Goal: Task Accomplishment & Management: Manage account settings

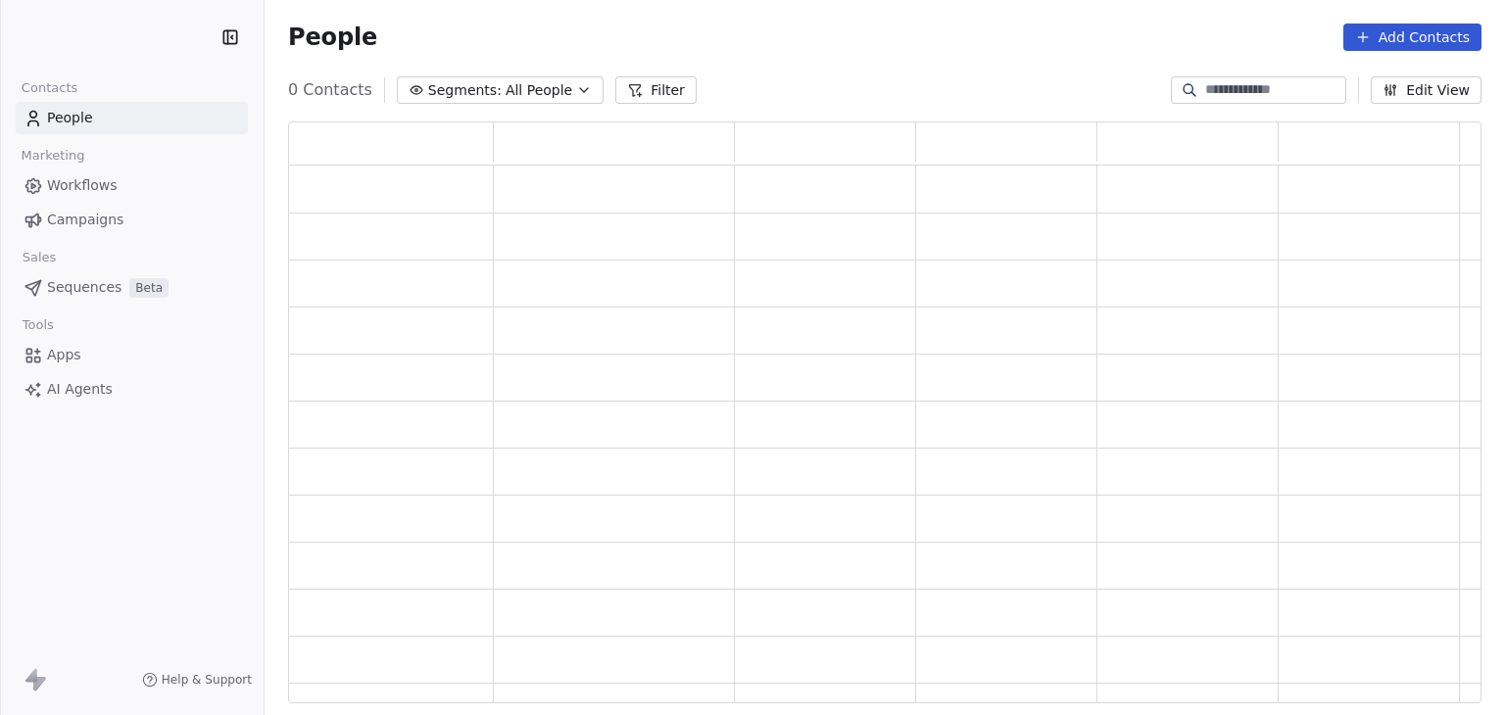
scroll to position [566, 1178]
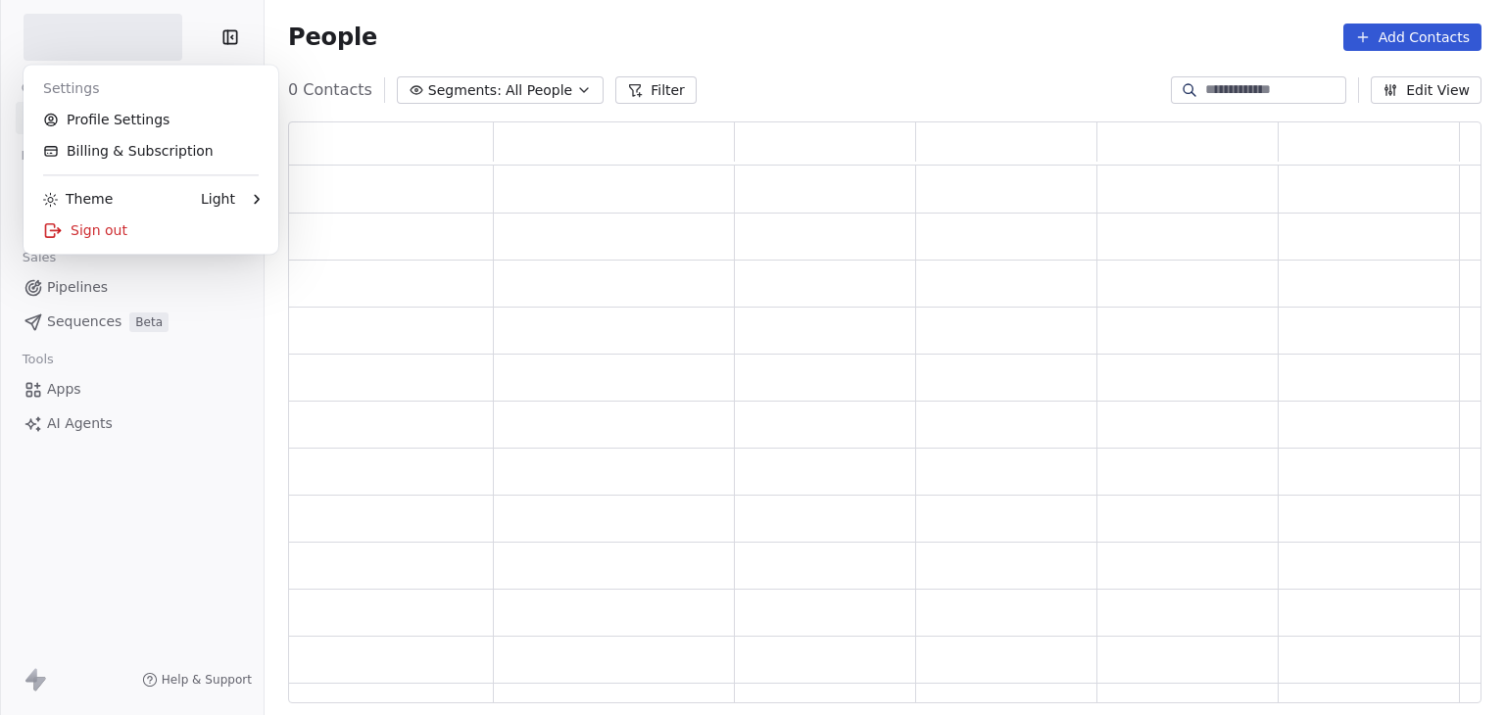
click at [110, 41] on html "Contacts People Marketing Workflows Campaigns Sales Pipelines Sequences Beta To…" at bounding box center [752, 357] width 1505 height 715
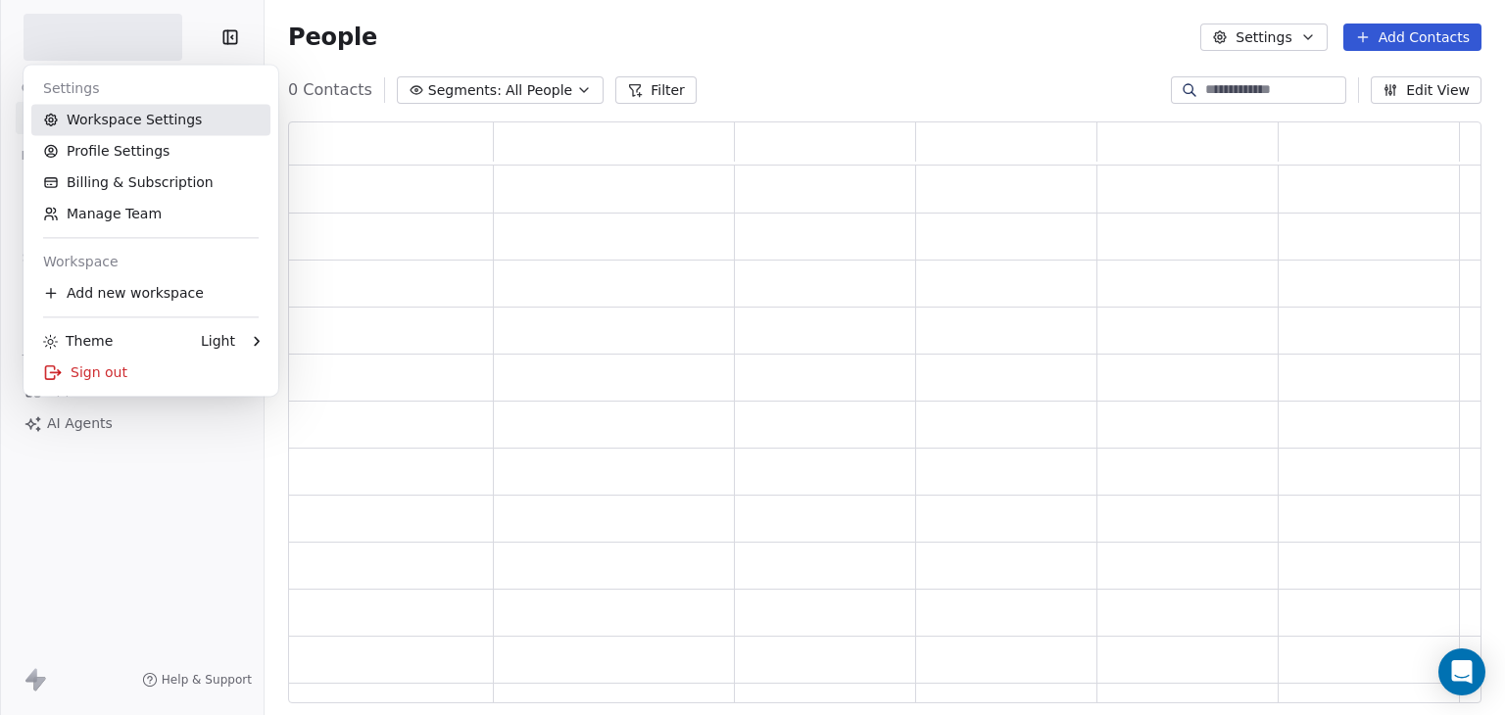
click at [113, 115] on link "Workspace Settings" at bounding box center [150, 119] width 239 height 31
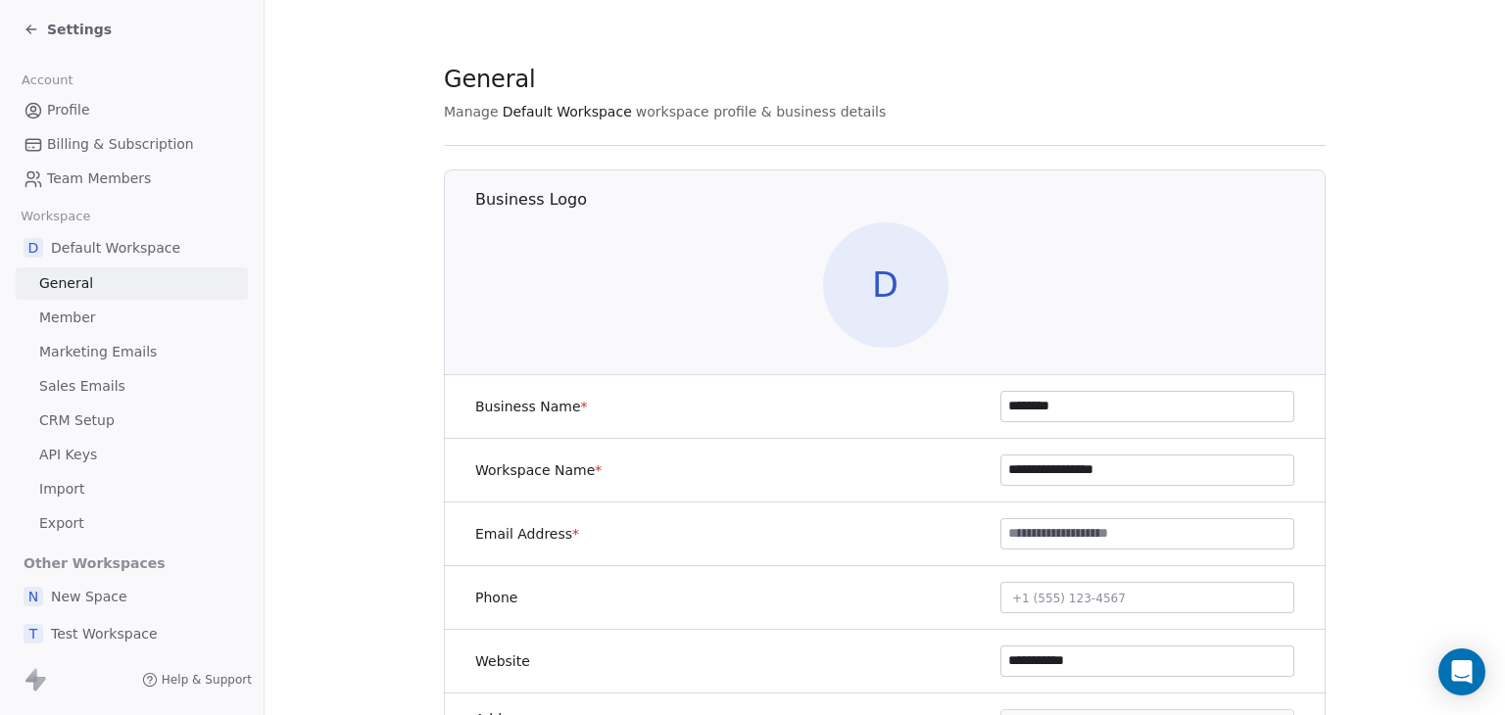
click at [117, 181] on span "Team Members" at bounding box center [99, 179] width 104 height 21
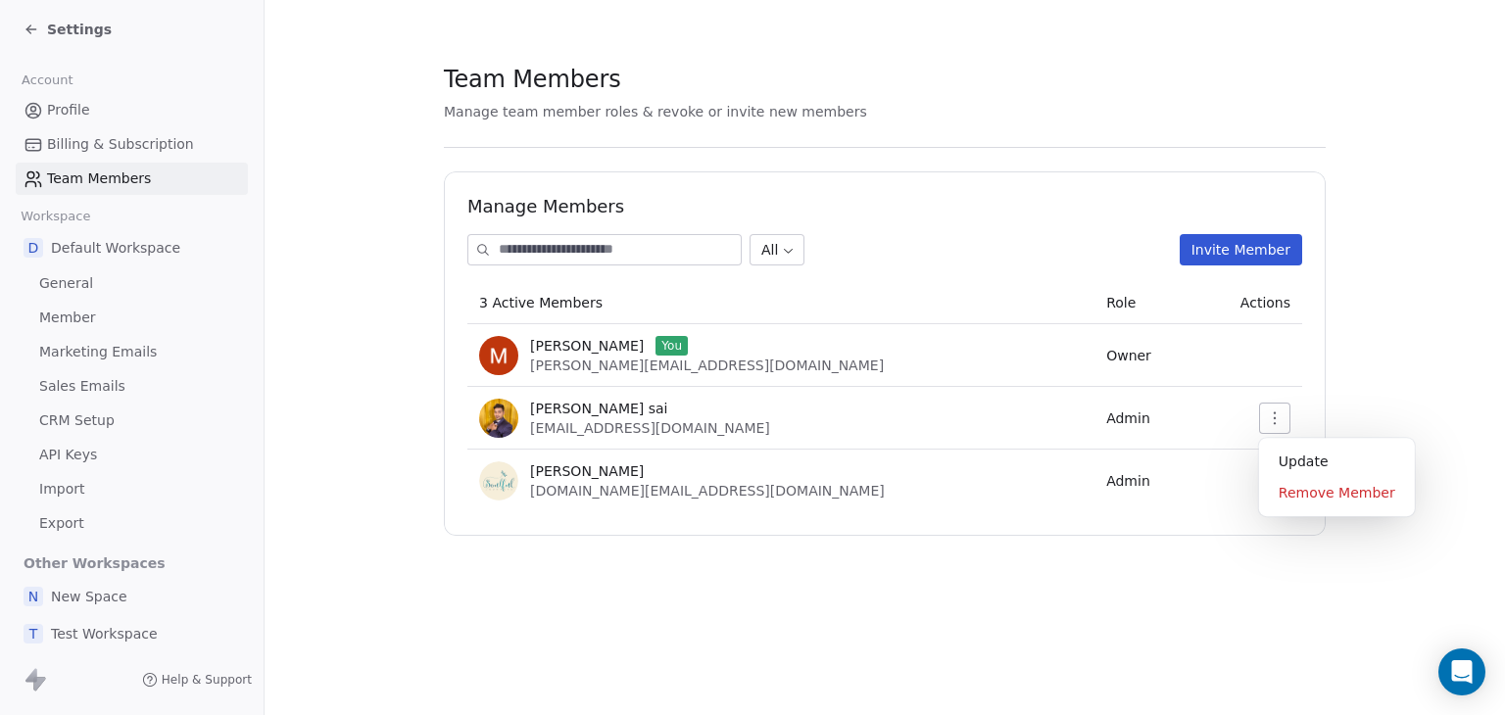
click at [1274, 419] on icon "button" at bounding box center [1275, 418] width 2 height 13
click at [361, 370] on section "Team Members Manage team member roles & revoke or invite new members Manage Mem…" at bounding box center [885, 299] width 1241 height 599
click at [106, 42] on div "Settings" at bounding box center [136, 29] width 224 height 27
click at [71, 23] on span "Settings" at bounding box center [79, 30] width 65 height 20
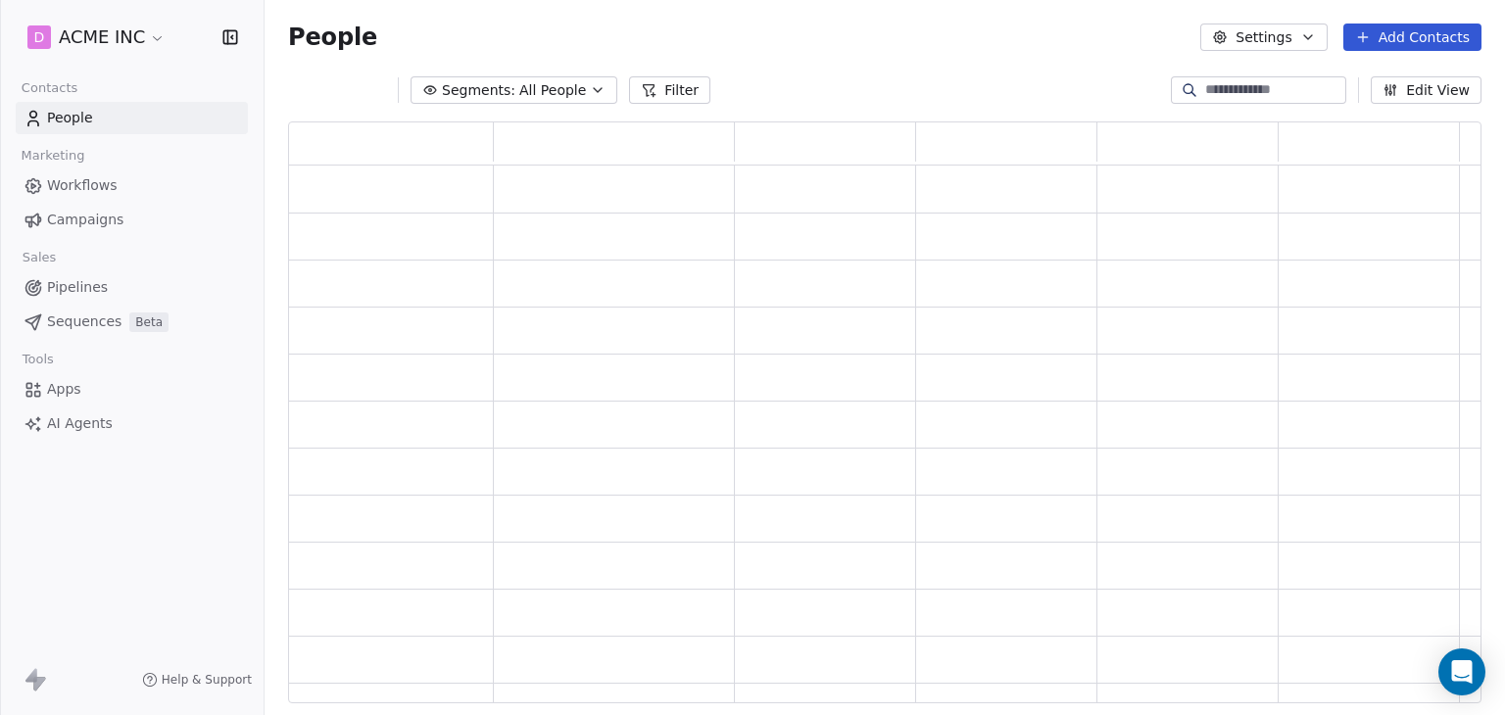
scroll to position [566, 1178]
click at [80, 33] on html "D ACME INC Contacts People Marketing Workflows Campaigns Sales Pipelines Sequen…" at bounding box center [752, 357] width 1505 height 715
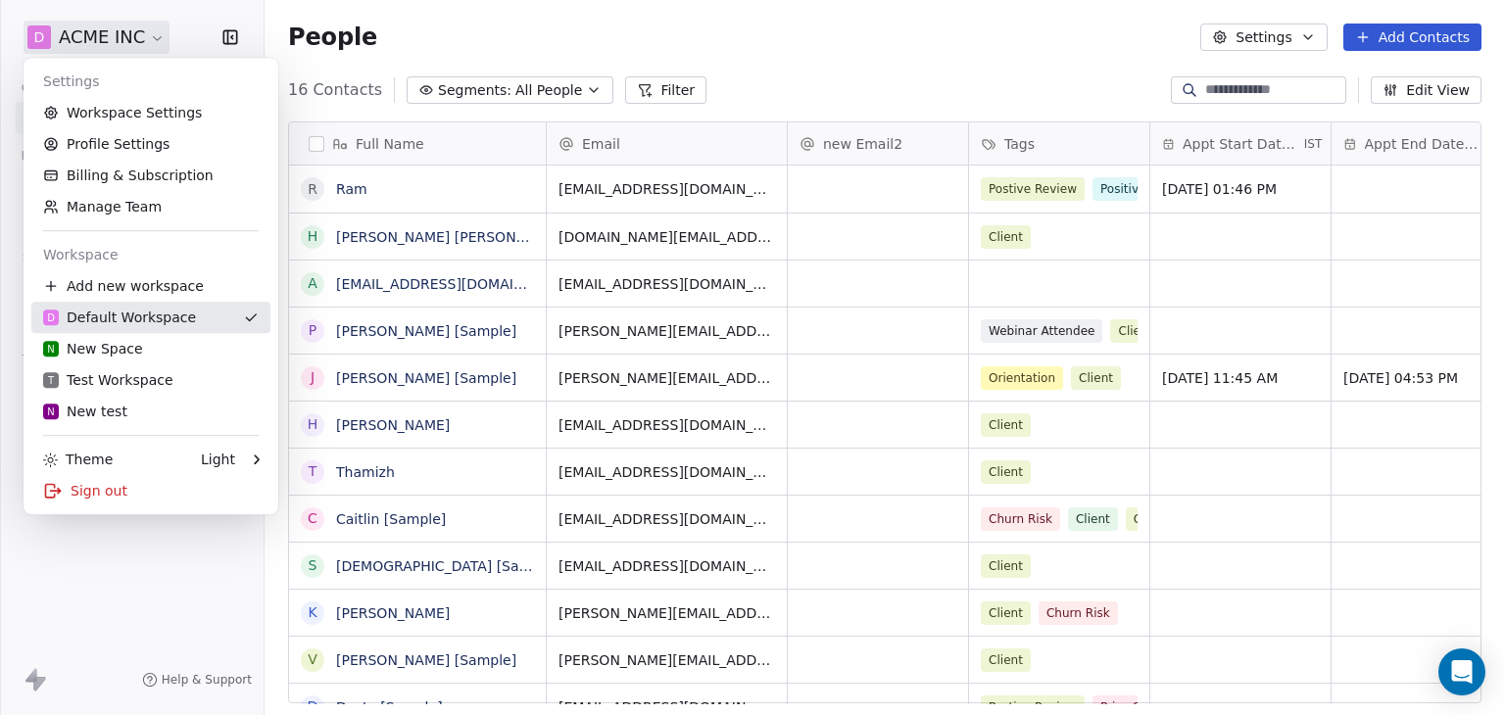
scroll to position [614, 1225]
click at [106, 351] on div "N New Space" at bounding box center [93, 349] width 100 height 20
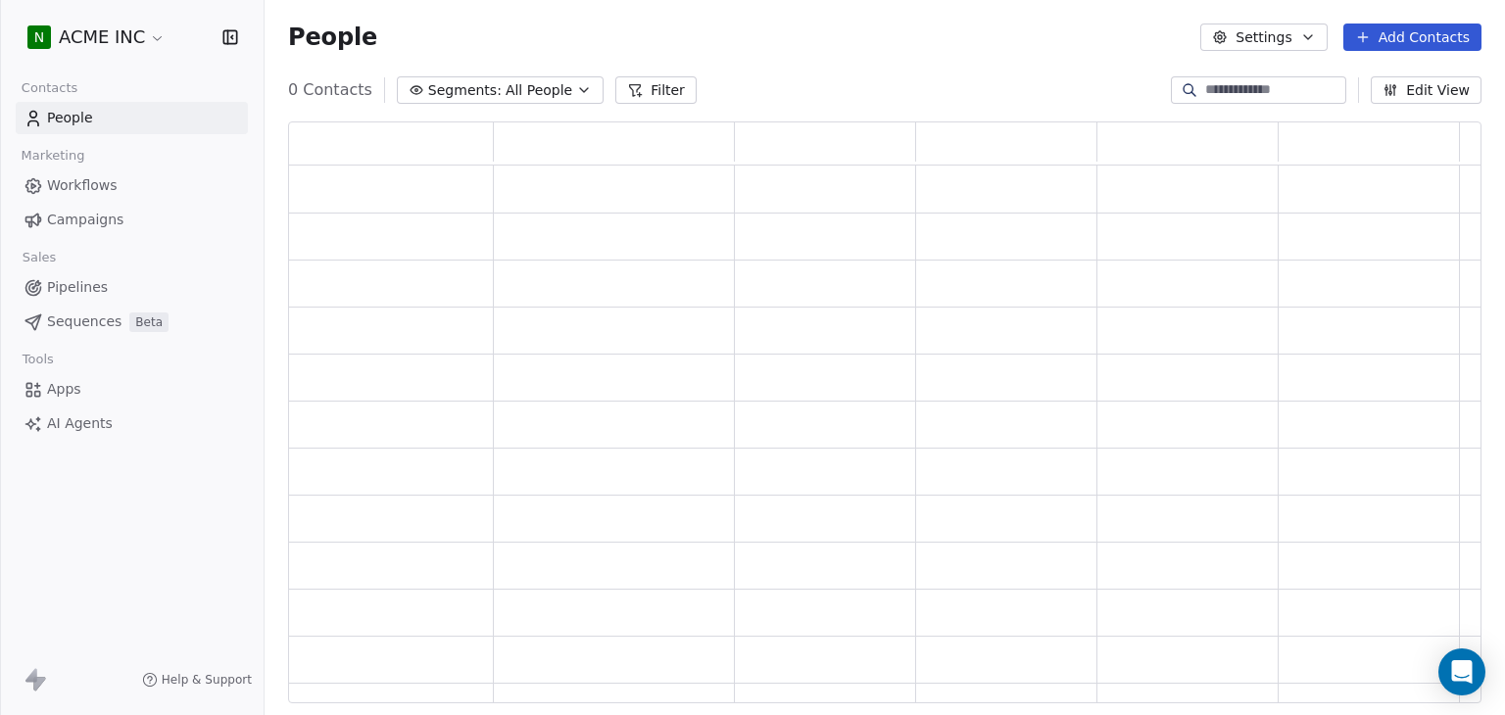
scroll to position [566, 1178]
click at [127, 52] on html "N ACME INC Contacts People Marketing Workflows Campaigns Sales Pipelines Sequen…" at bounding box center [752, 357] width 1505 height 715
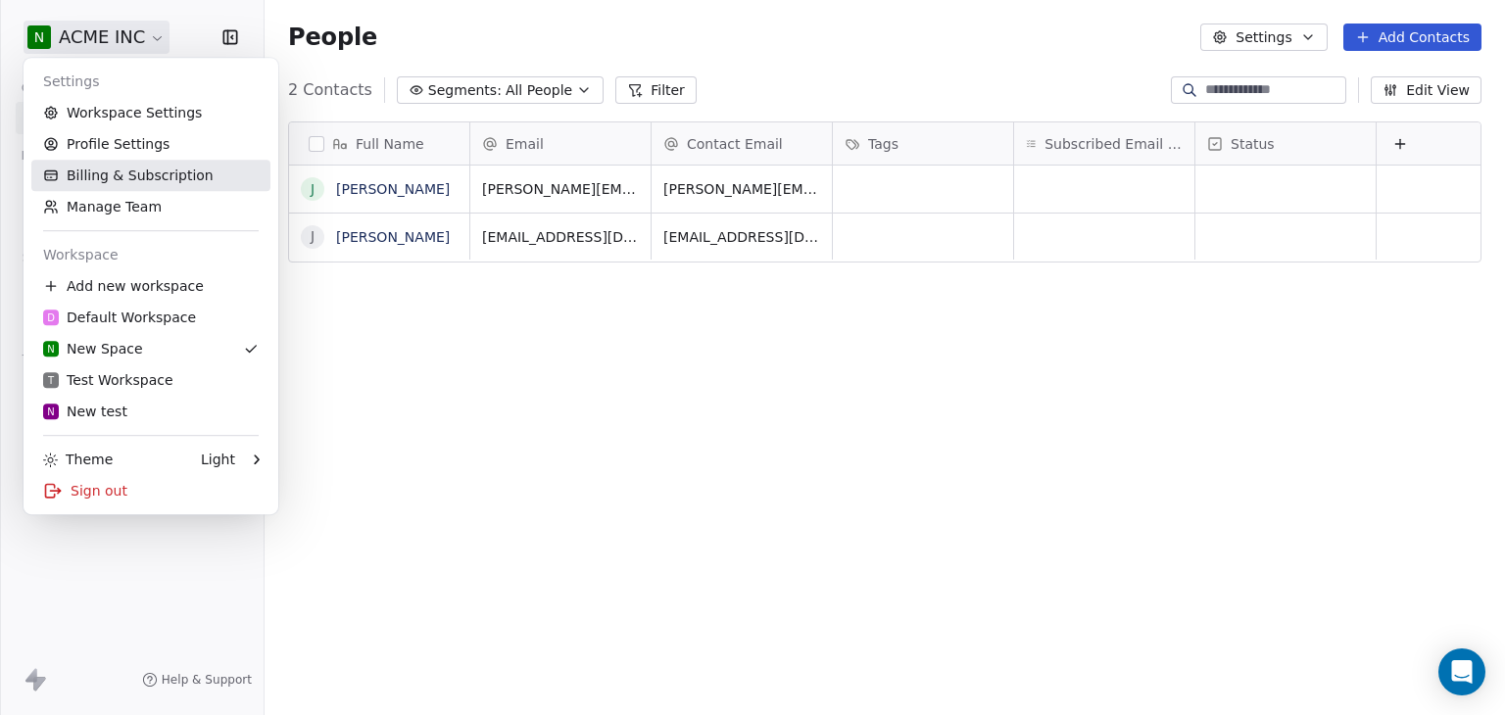
scroll to position [614, 1225]
click at [133, 209] on link "Manage Team" at bounding box center [150, 206] width 239 height 31
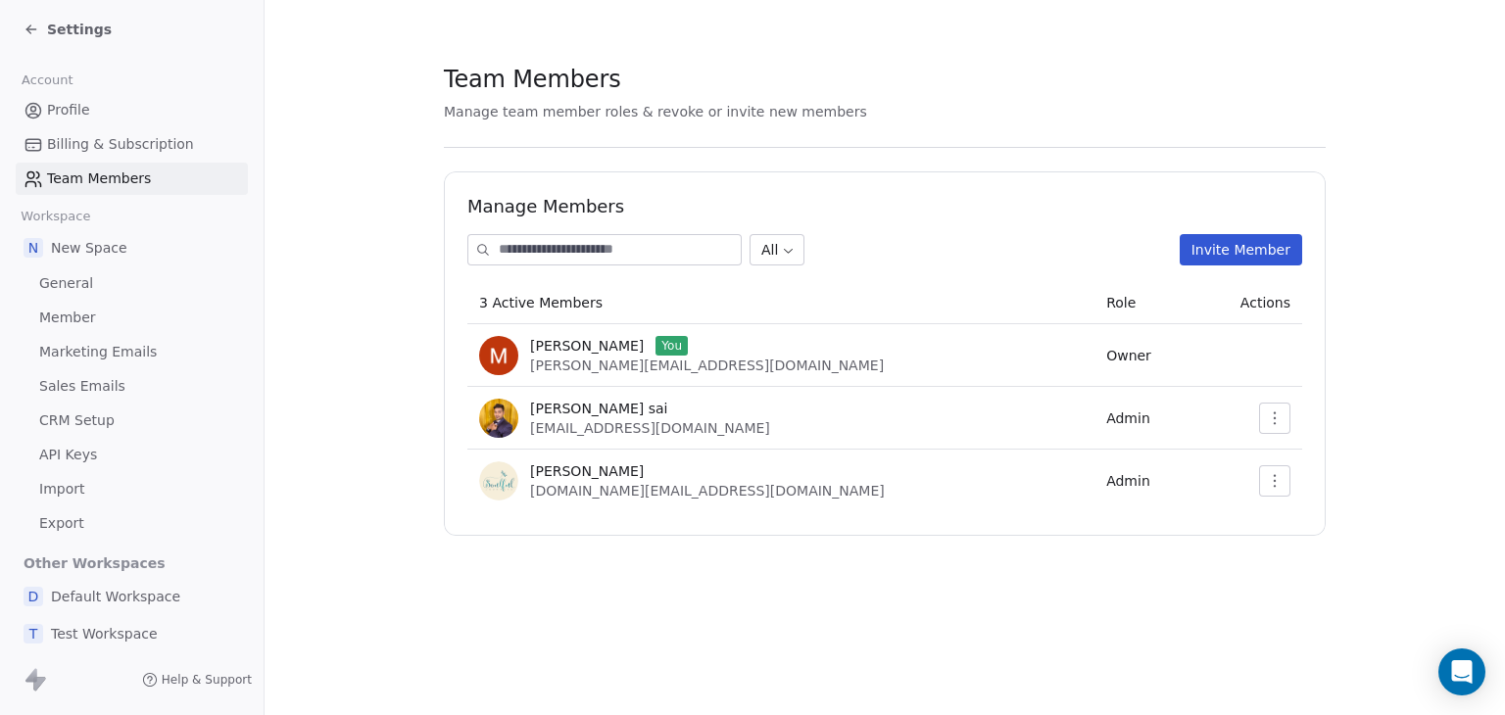
click at [67, 34] on span "Settings" at bounding box center [79, 30] width 65 height 20
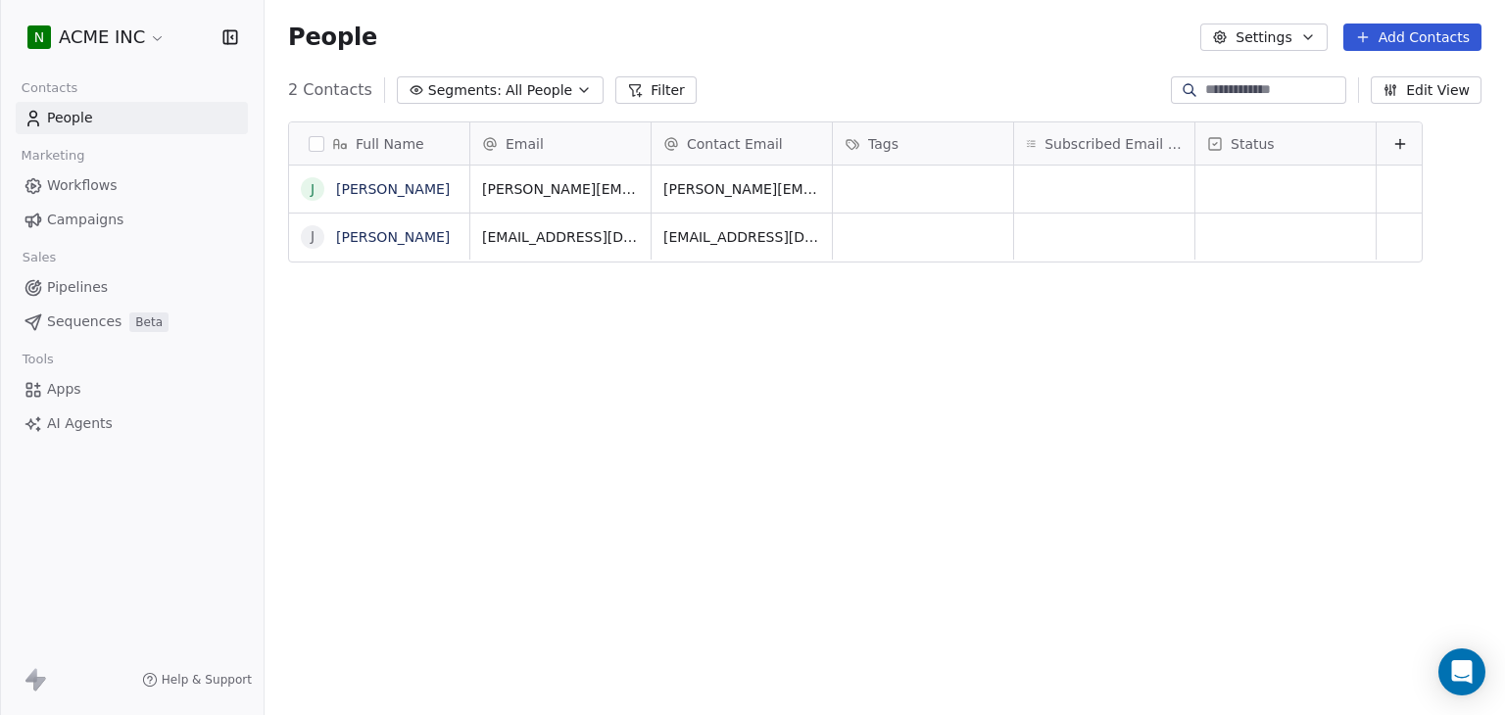
scroll to position [614, 1225]
click at [67, 34] on html "N ACME INC Contacts People Marketing Workflows Campaigns Sales Pipelines Sequen…" at bounding box center [752, 357] width 1505 height 715
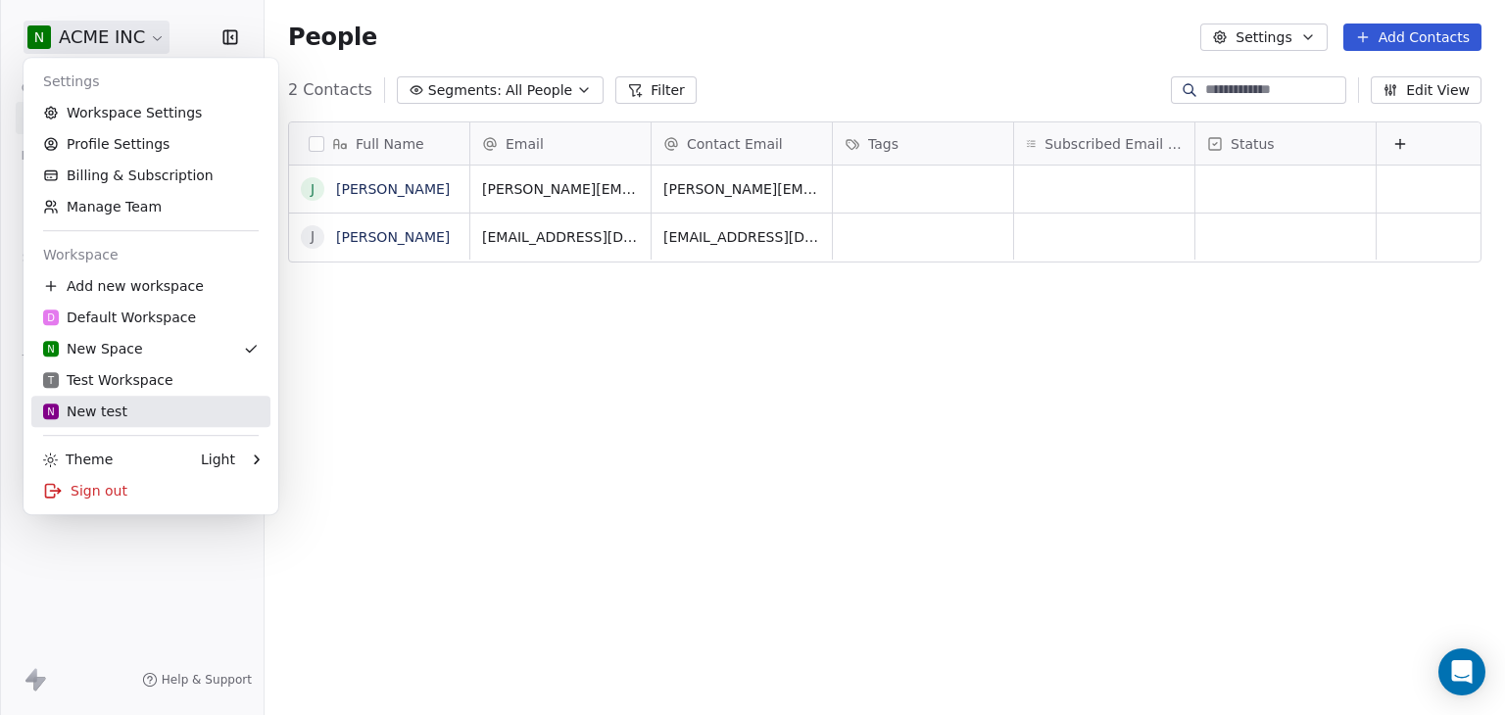
click at [94, 409] on div "N New test" at bounding box center [85, 412] width 84 height 20
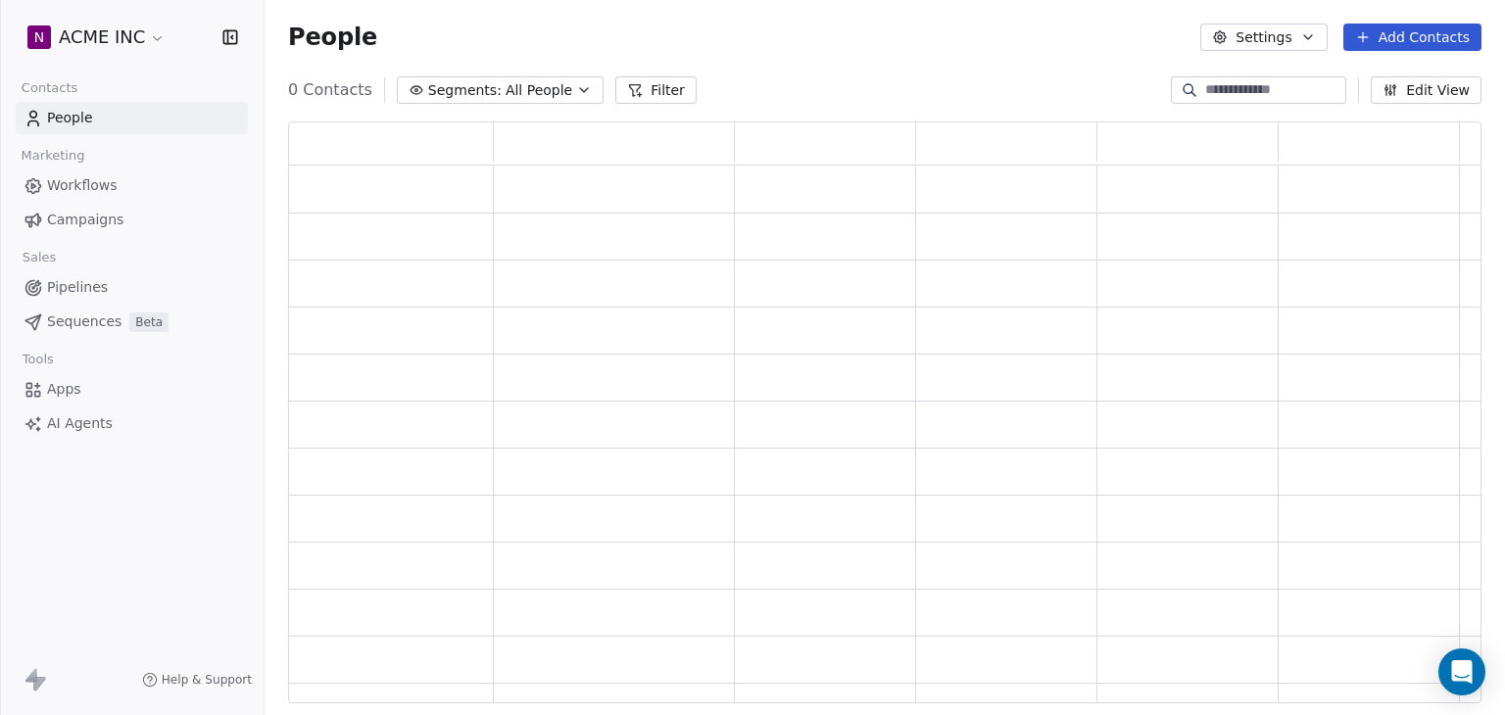
scroll to position [566, 1178]
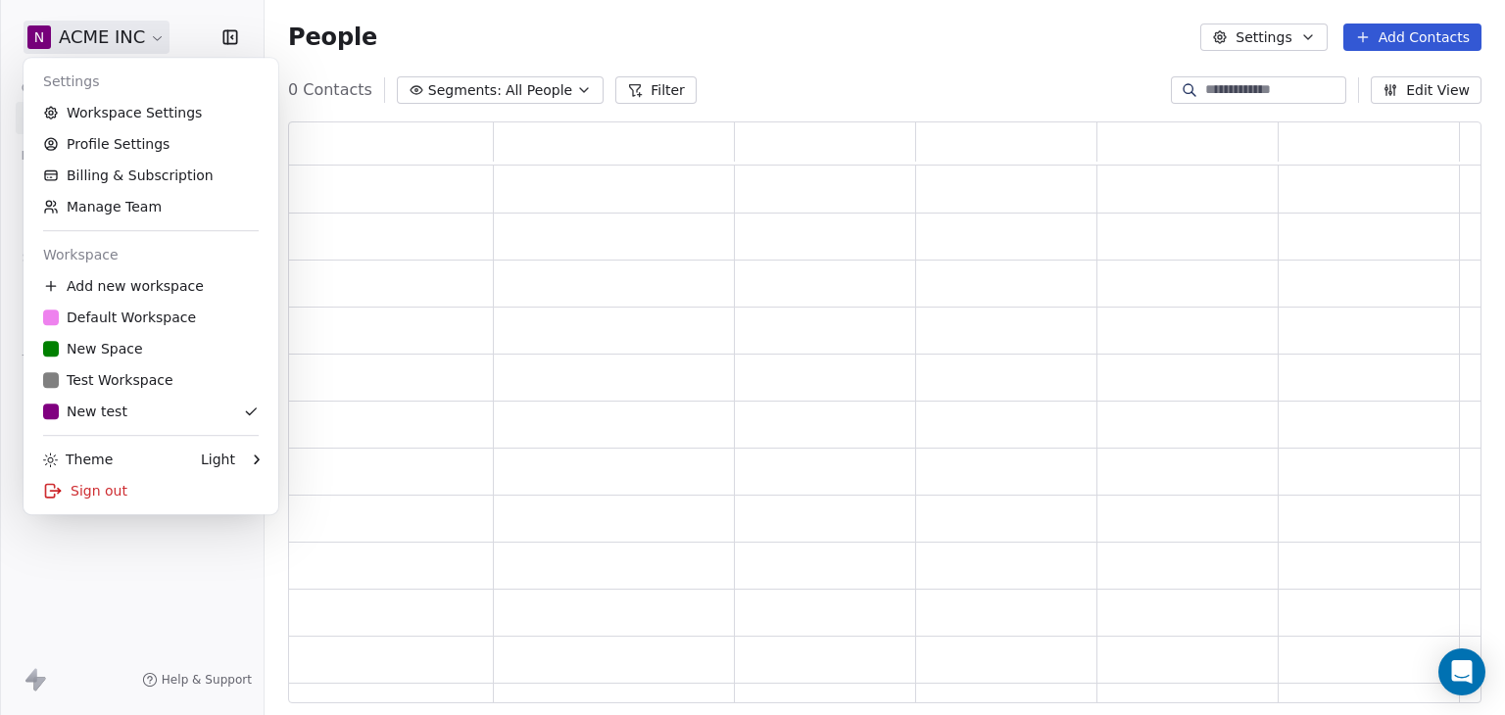
click at [100, 34] on html "N ACME INC Contacts People Marketing Workflows Campaigns Sales Pipelines Sequen…" at bounding box center [752, 357] width 1505 height 715
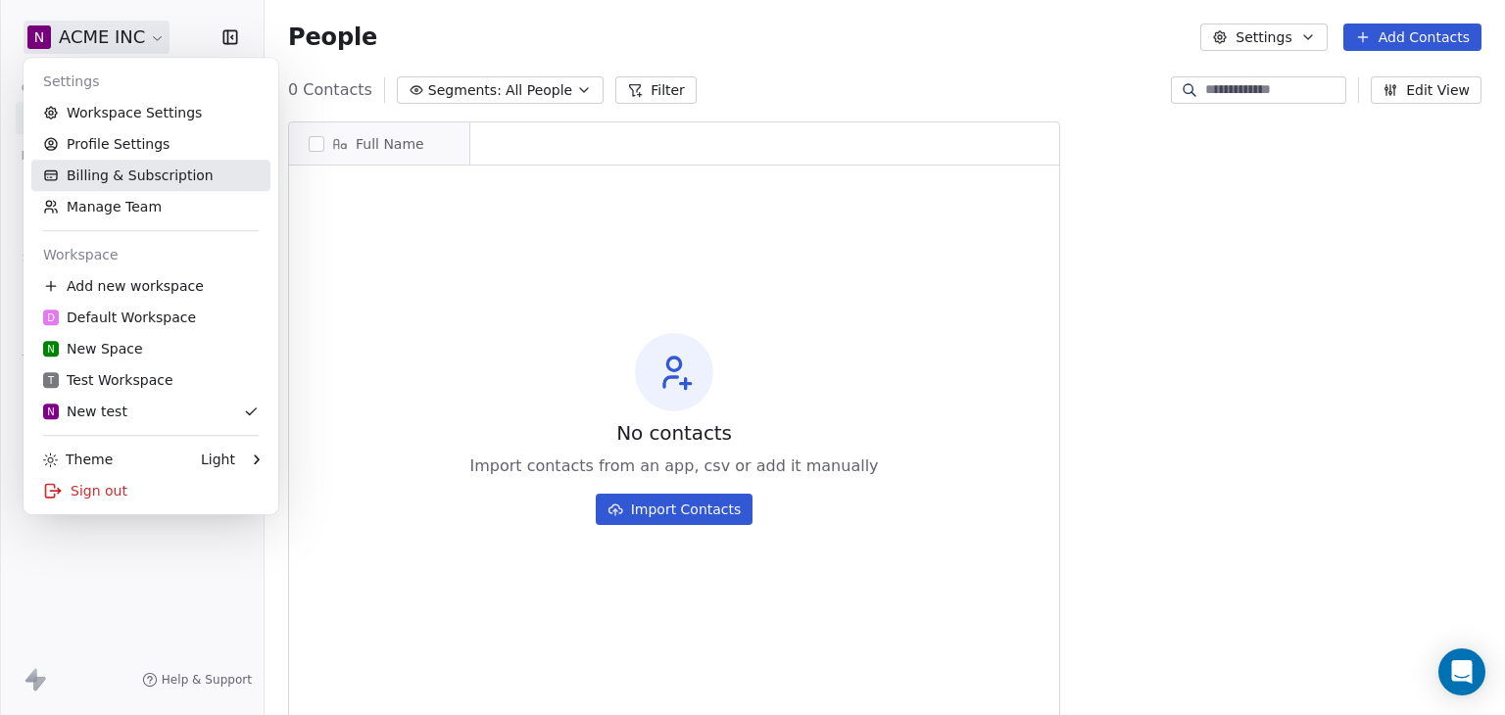
scroll to position [614, 1225]
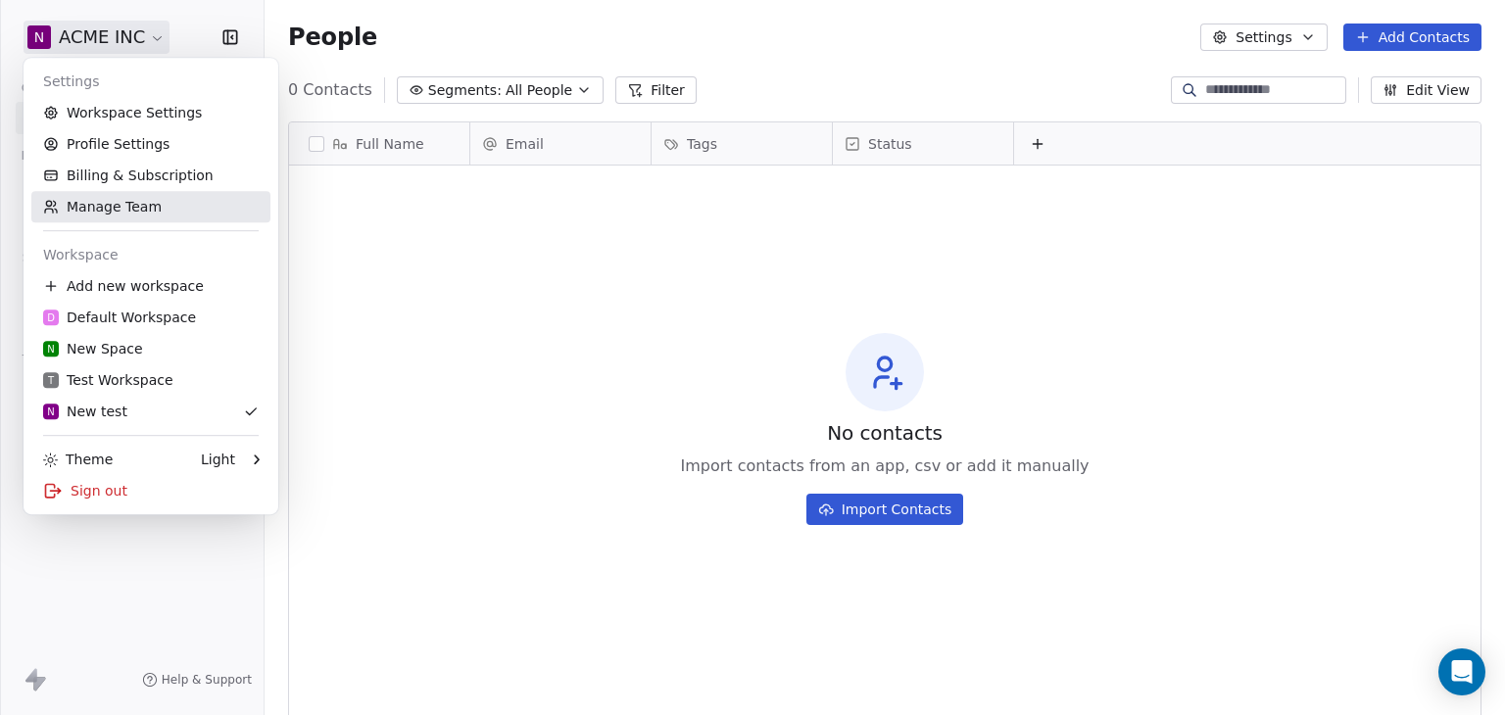
click at [121, 201] on link "Manage Team" at bounding box center [150, 206] width 239 height 31
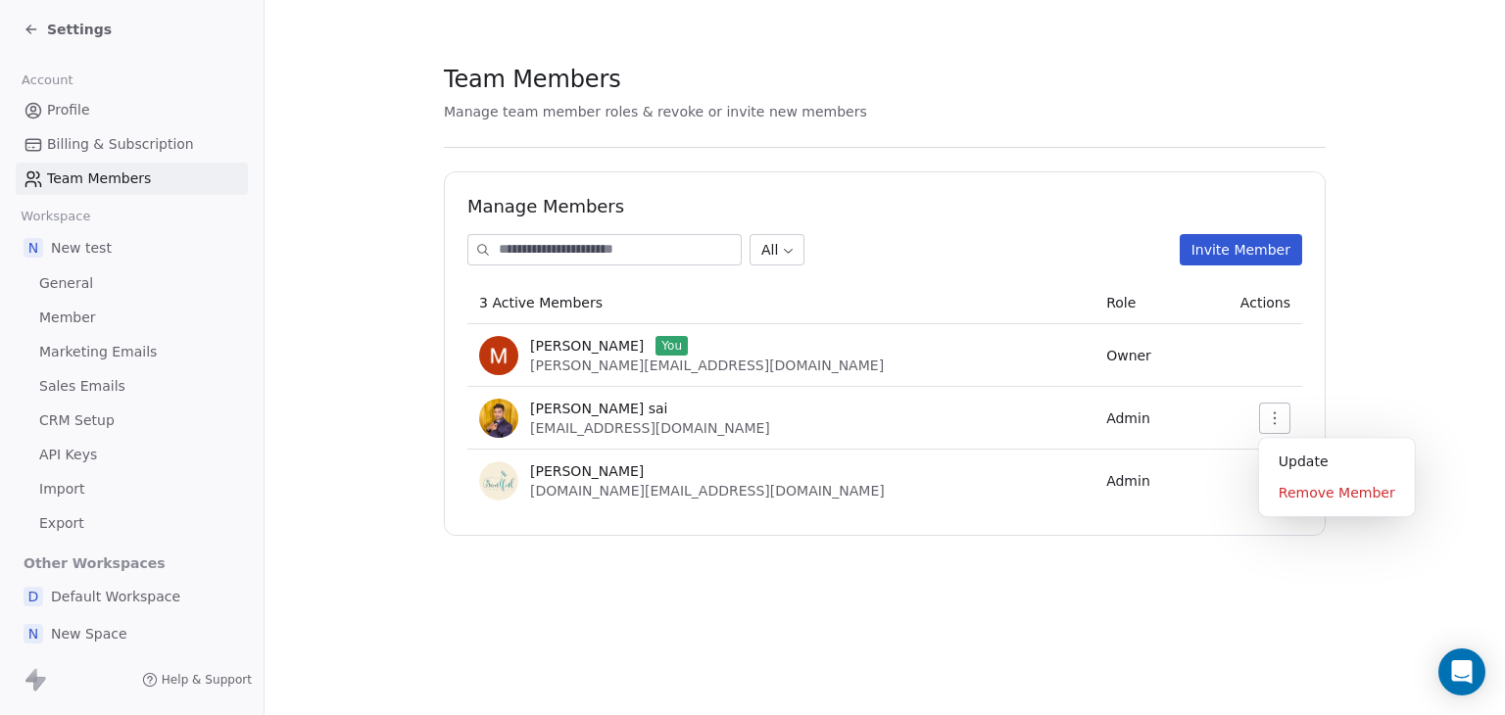
click at [1263, 421] on button "button" at bounding box center [1274, 418] width 31 height 31
click at [1444, 357] on section "Team Members Manage team member roles & revoke or invite new members Manage Mem…" at bounding box center [885, 299] width 1241 height 599
click at [39, 30] on div "Settings" at bounding box center [68, 30] width 88 height 20
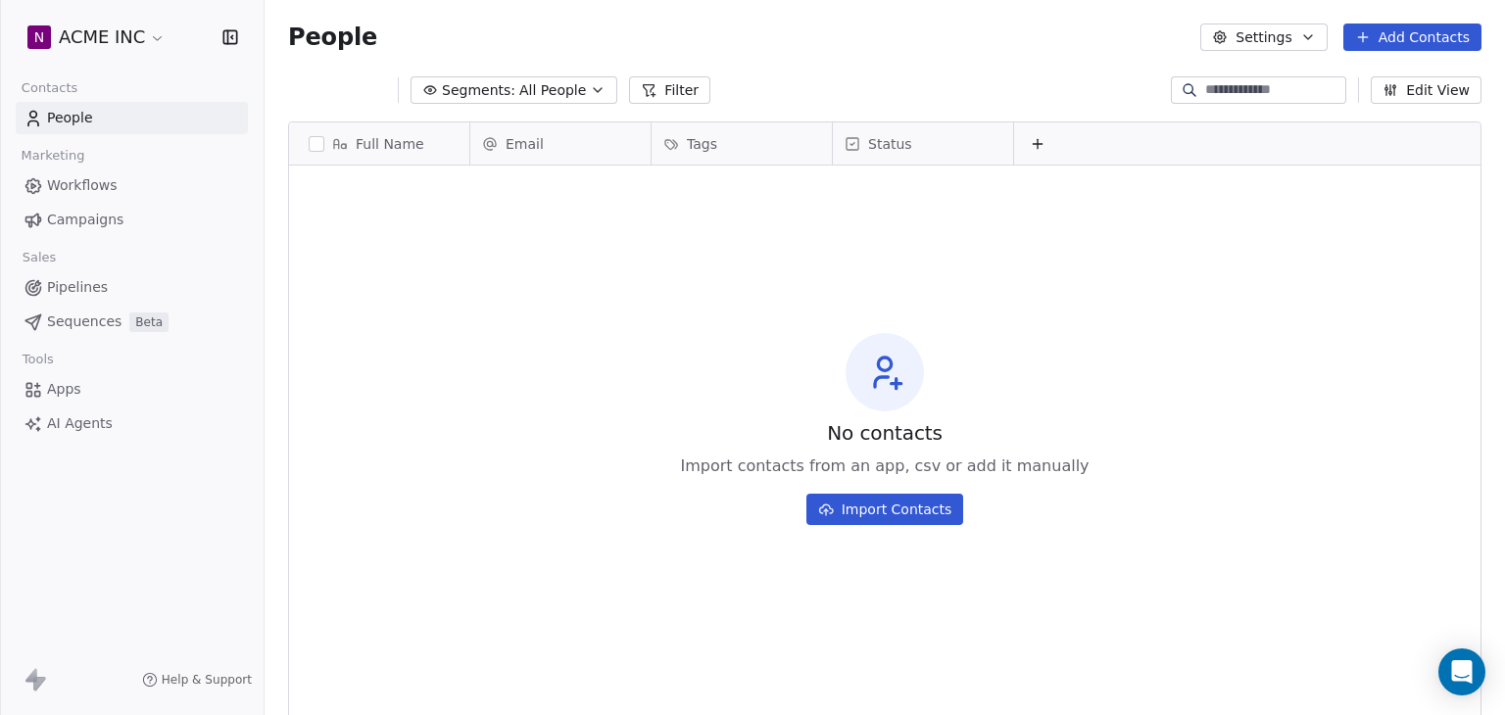
scroll to position [614, 1225]
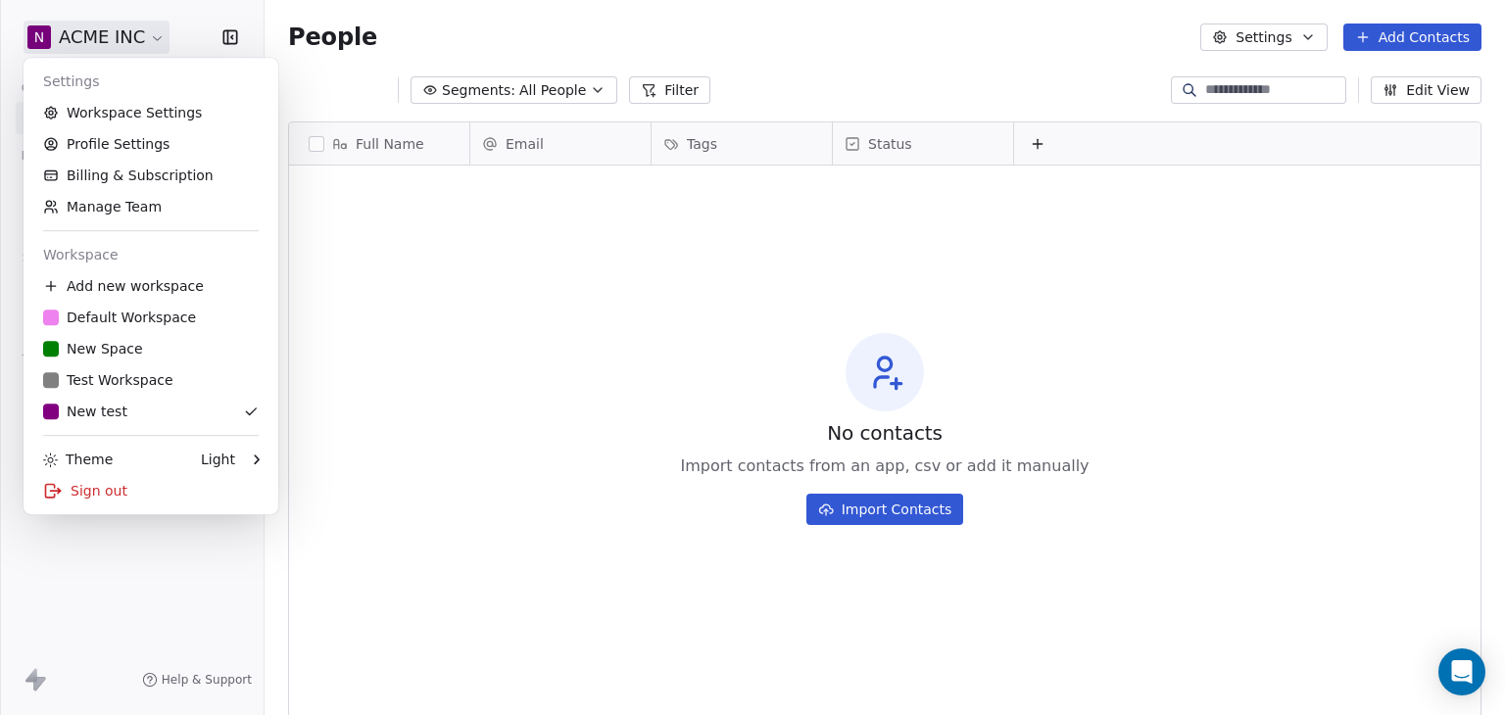
click at [100, 31] on html "N ACME INC Contacts People Marketing Workflows Campaigns Sales Pipelines Sequen…" at bounding box center [752, 357] width 1505 height 715
click at [92, 315] on div "D Default Workspace" at bounding box center [119, 318] width 153 height 20
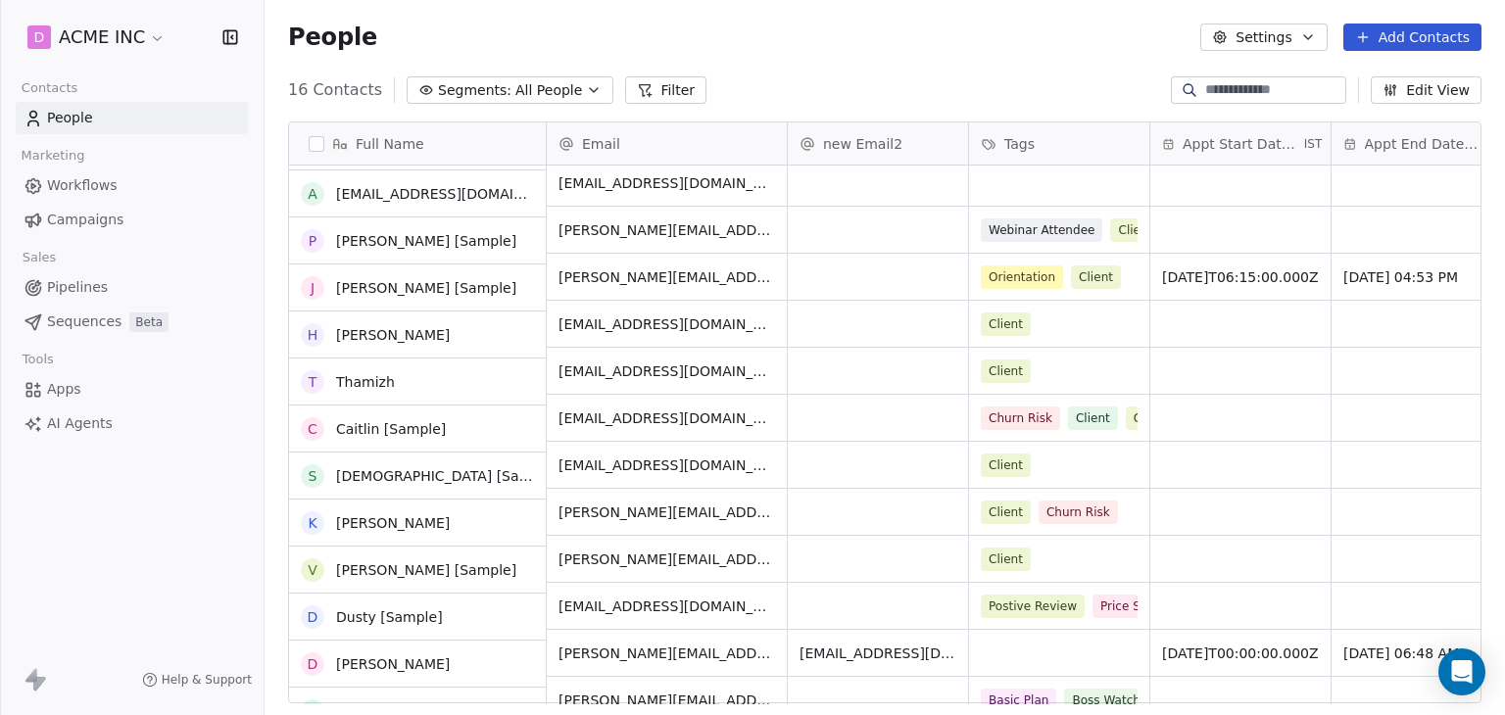
scroll to position [213, 0]
